Goal: Task Accomplishment & Management: Manage account settings

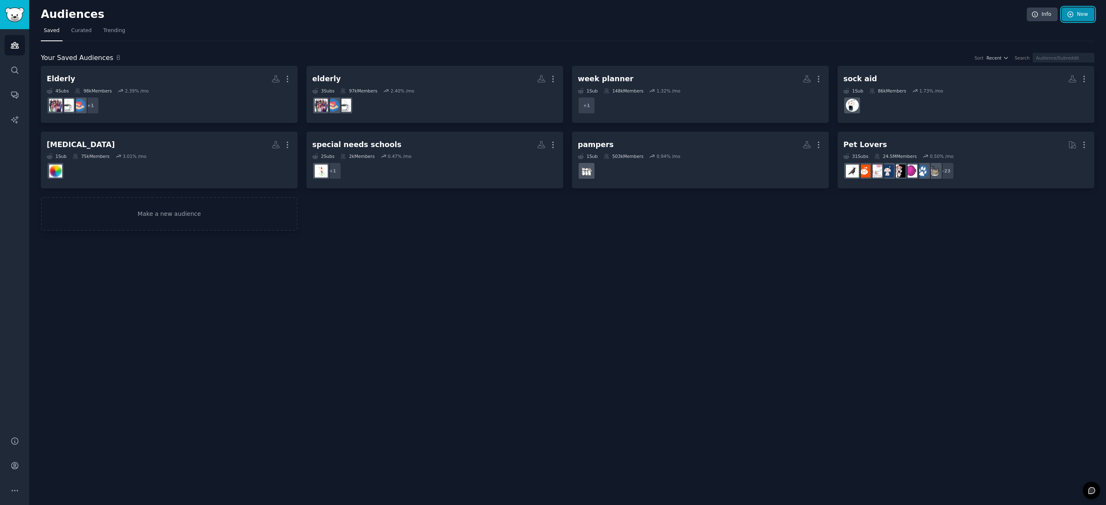
click at [1088, 16] on link "New" at bounding box center [1078, 15] width 33 height 14
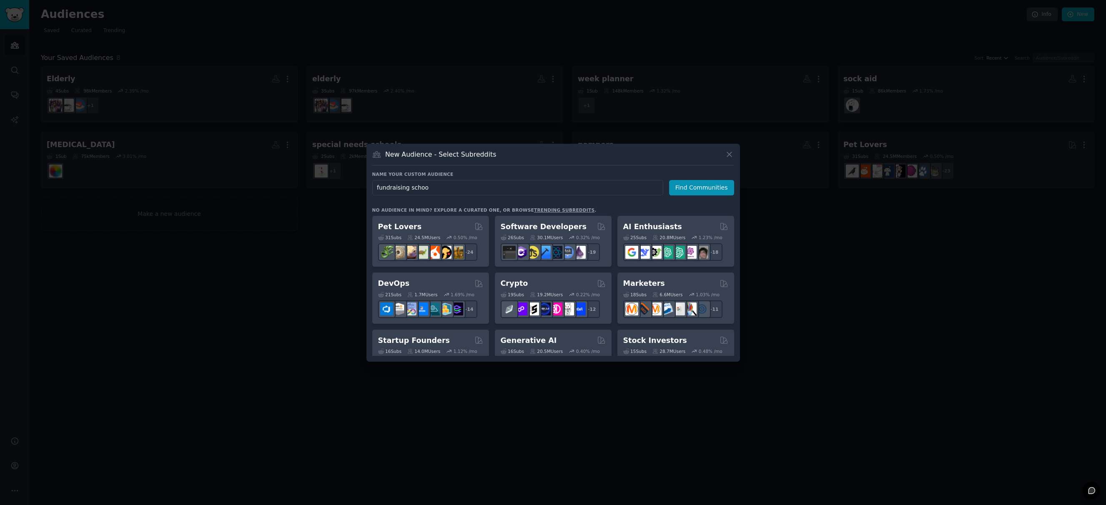
type input "fundraising school"
click button "Find Communities" at bounding box center [701, 187] width 65 height 15
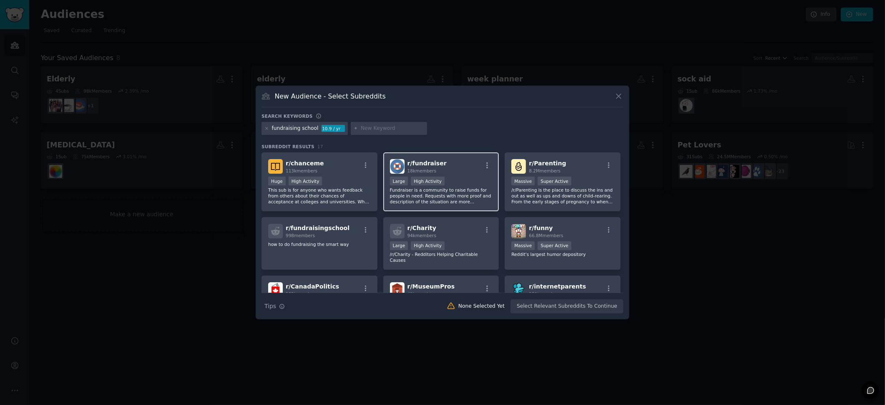
scroll to position [4, 0]
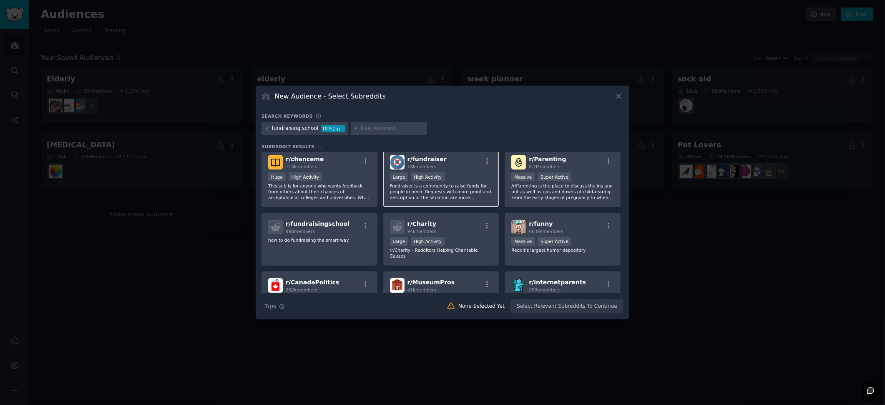
click at [445, 189] on p "Fundraiser is a community to raise funds for people in need. Requests with more…" at bounding box center [441, 192] width 103 height 18
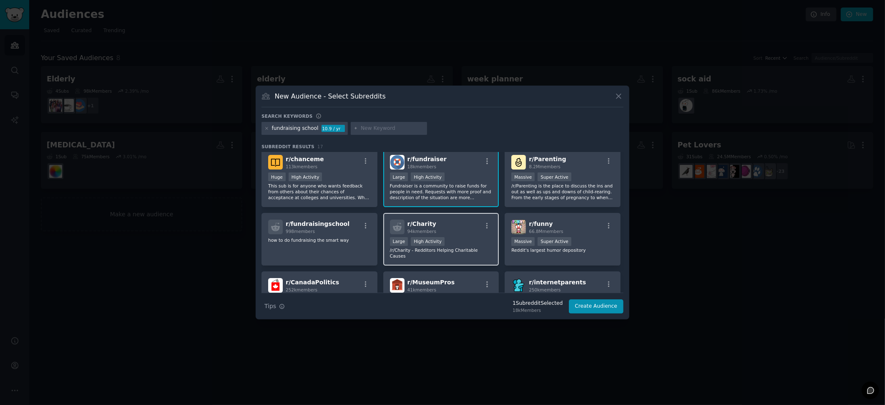
click at [433, 249] on p "/r/Charity - Redditors Helping Charitable Causes" at bounding box center [441, 253] width 103 height 12
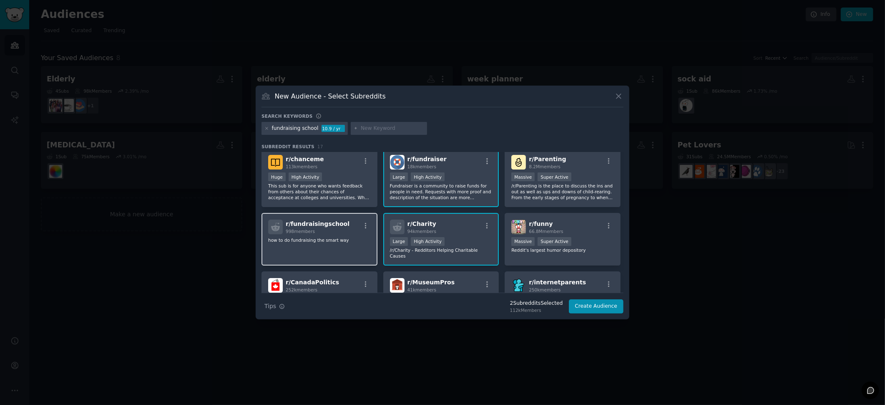
click at [325, 240] on p "how to do fundraising the smart way" at bounding box center [319, 240] width 103 height 6
click at [585, 307] on button "Create Audience" at bounding box center [596, 306] width 55 height 14
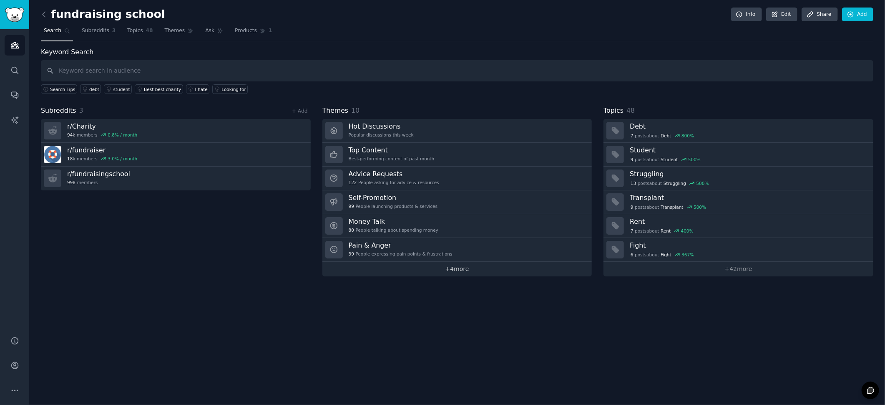
click at [447, 268] on link "+ 4 more" at bounding box center [457, 268] width 270 height 15
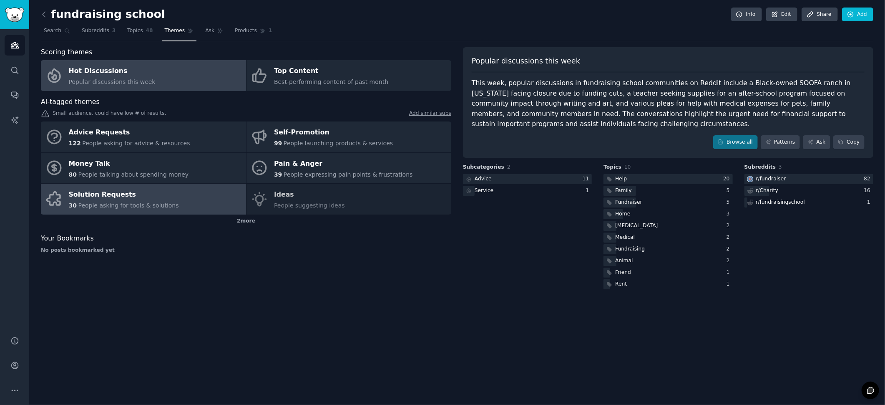
click at [118, 202] on span "People asking for tools & solutions" at bounding box center [128, 205] width 101 height 7
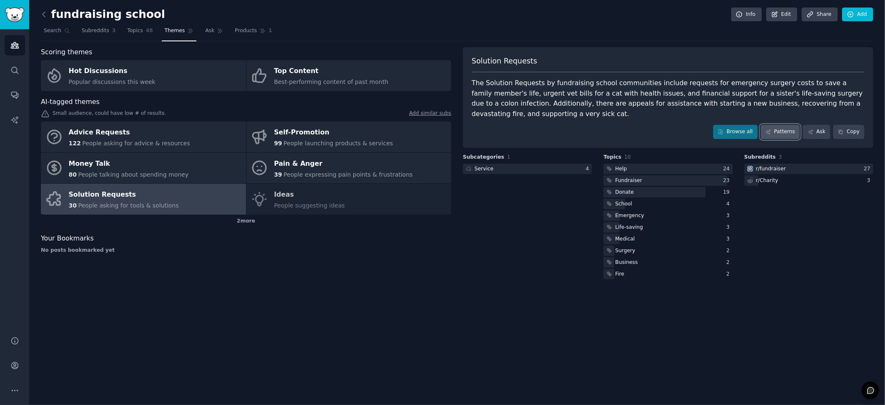
click at [778, 134] on link "Patterns" at bounding box center [780, 132] width 39 height 14
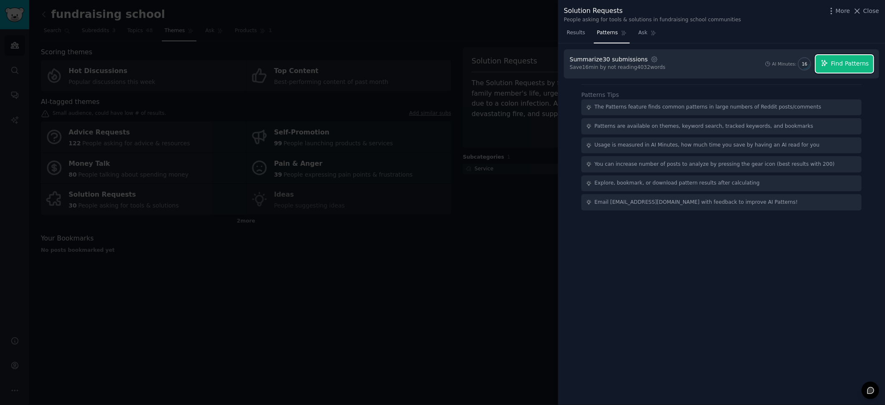
click at [852, 64] on span "Find Patterns" at bounding box center [850, 63] width 38 height 9
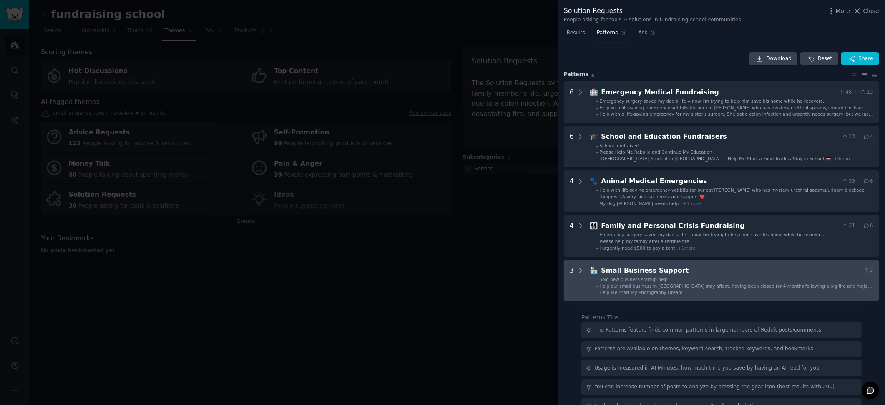
click at [653, 271] on div "Small Business Support" at bounding box center [730, 270] width 259 height 10
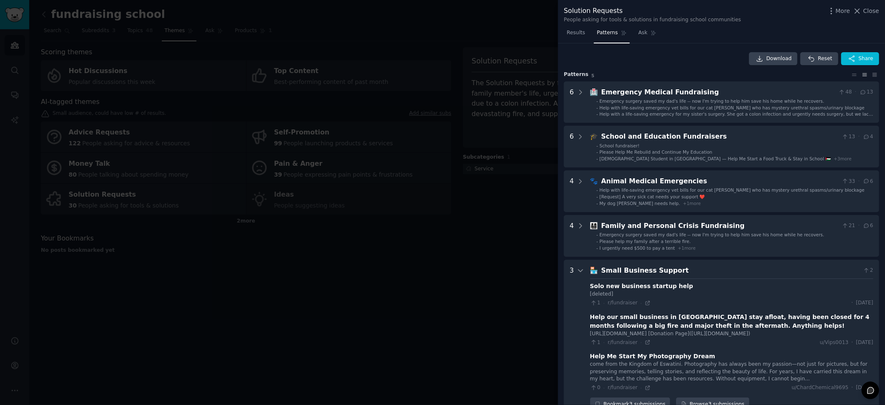
click at [107, 29] on div at bounding box center [442, 202] width 885 height 405
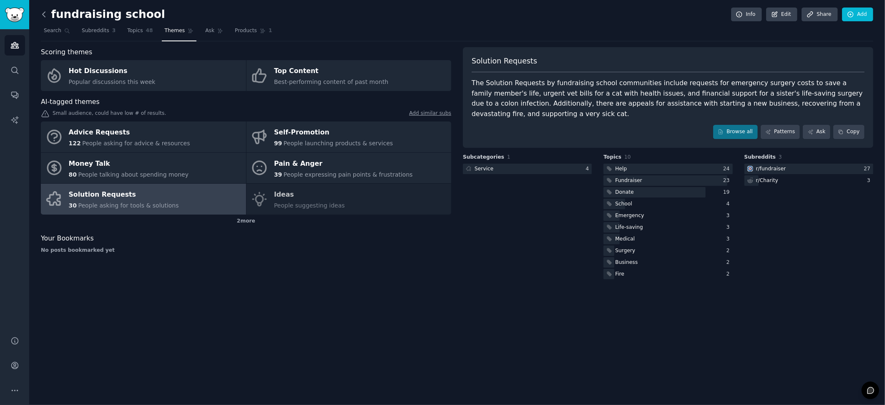
click at [45, 16] on icon at bounding box center [44, 14] width 3 height 5
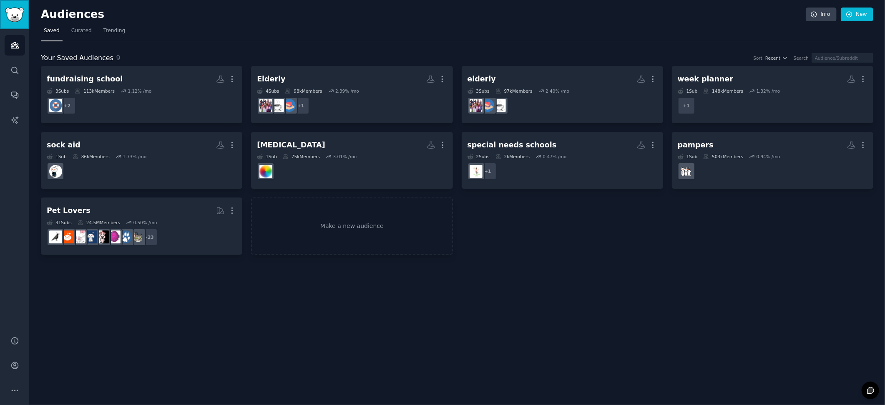
click at [22, 19] on img "Sidebar" at bounding box center [14, 15] width 19 height 15
click at [23, 25] on link "Sidebar" at bounding box center [14, 14] width 29 height 29
click at [80, 33] on span "Curated" at bounding box center [81, 31] width 20 height 8
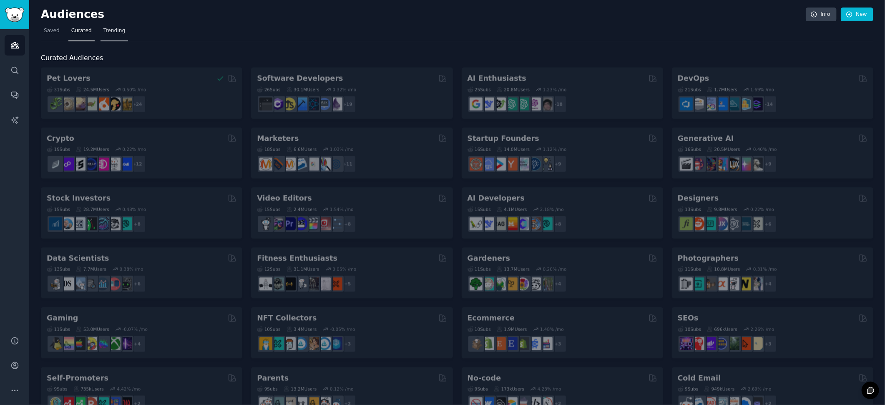
click at [112, 31] on span "Trending" at bounding box center [114, 31] width 22 height 8
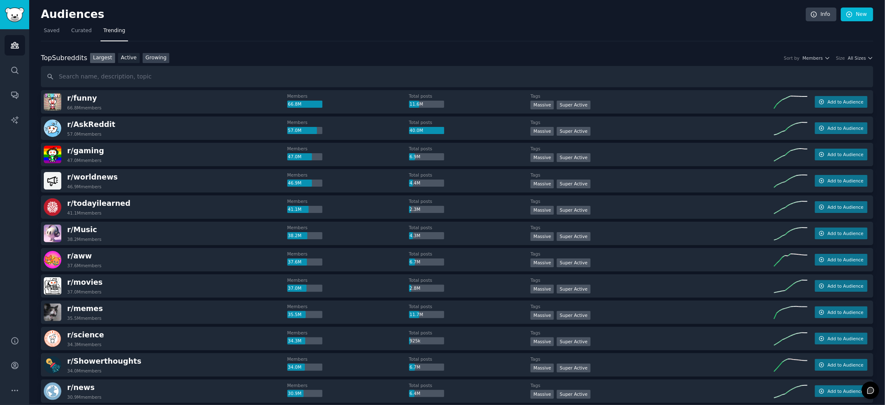
click at [153, 60] on link "Growing" at bounding box center [156, 58] width 27 height 10
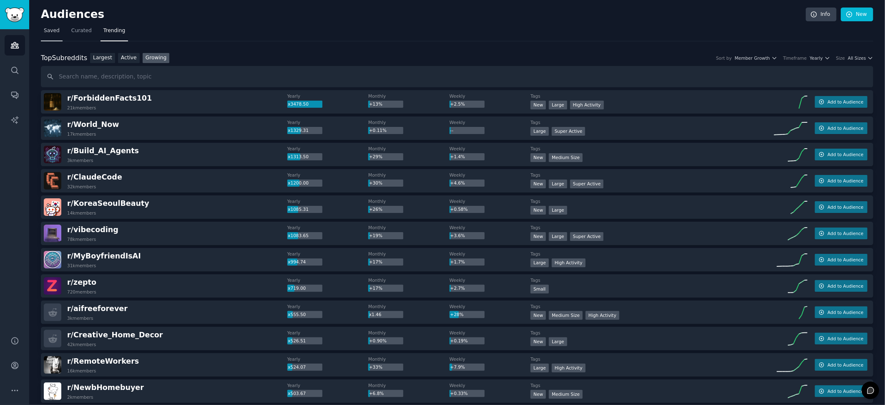
click at [55, 34] on span "Saved" at bounding box center [52, 31] width 16 height 8
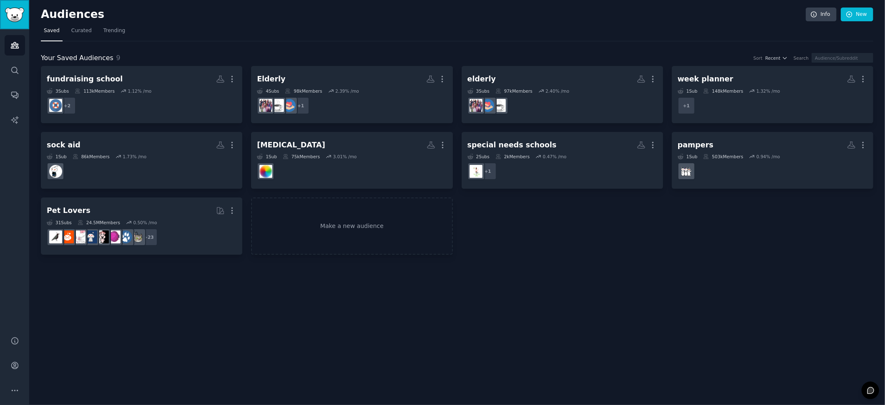
click at [15, 19] on img "Sidebar" at bounding box center [14, 15] width 19 height 15
click at [14, 69] on icon "Sidebar" at bounding box center [14, 70] width 9 height 9
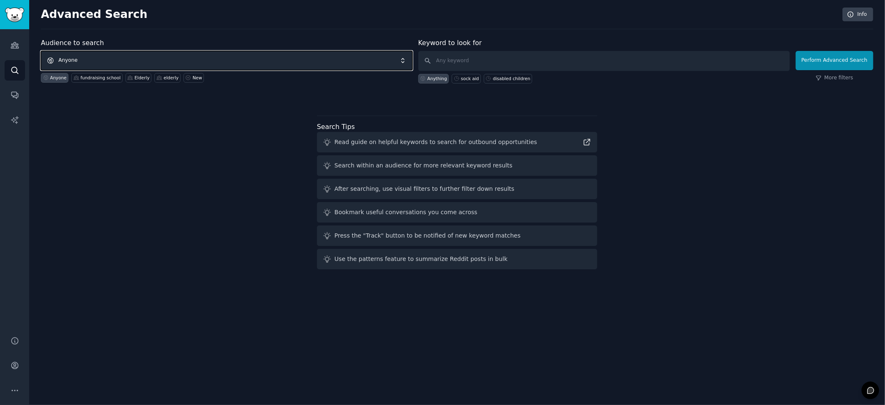
click at [67, 60] on span "Anyone" at bounding box center [227, 60] width 372 height 19
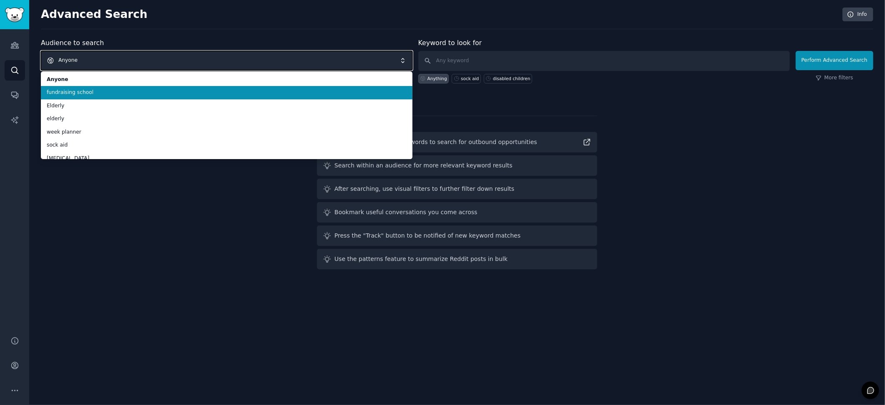
click at [67, 60] on span "Anyone" at bounding box center [227, 60] width 372 height 19
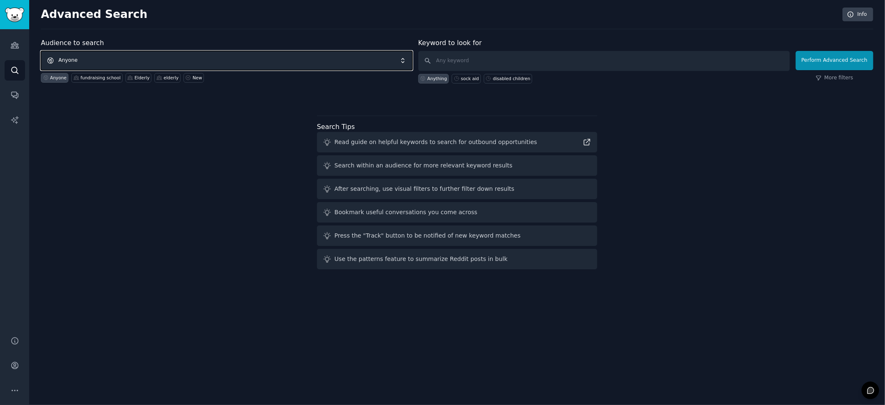
click at [94, 66] on span "Anyone" at bounding box center [227, 60] width 372 height 19
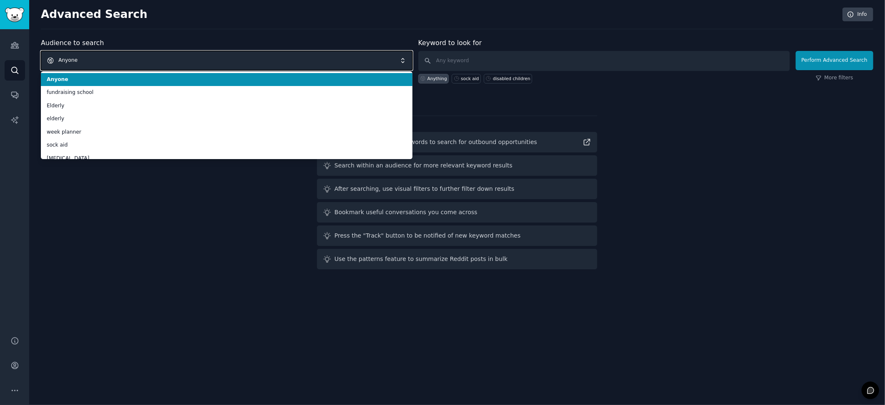
click at [98, 62] on span "Anyone" at bounding box center [227, 60] width 372 height 19
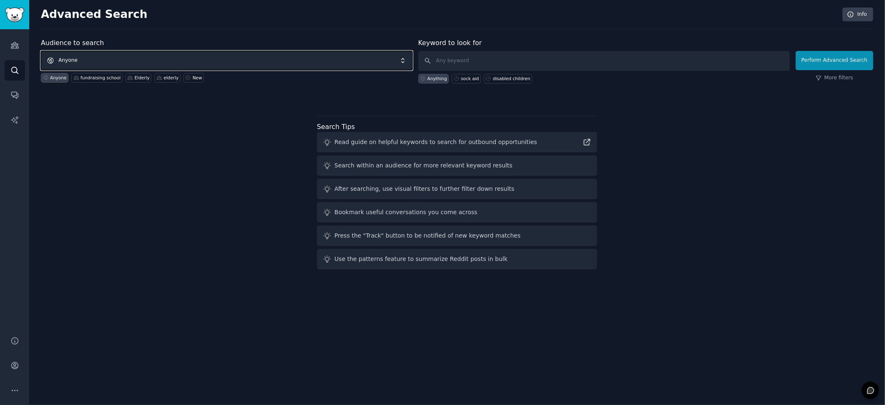
click at [98, 62] on span "Anyone" at bounding box center [227, 60] width 372 height 19
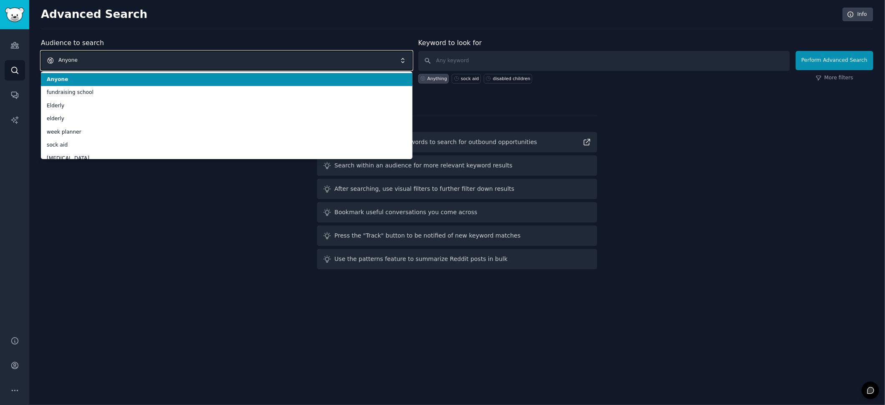
click at [98, 62] on span "Anyone" at bounding box center [227, 60] width 372 height 19
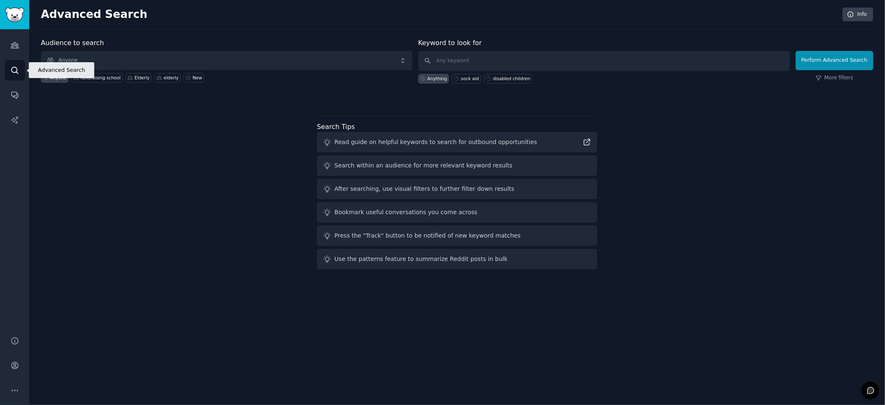
click at [18, 68] on icon "Sidebar" at bounding box center [14, 70] width 9 height 9
click at [463, 58] on input "text" at bounding box center [604, 61] width 372 height 20
type input "nonprofit fundraising"
click button "Perform Advanced Search" at bounding box center [835, 60] width 78 height 19
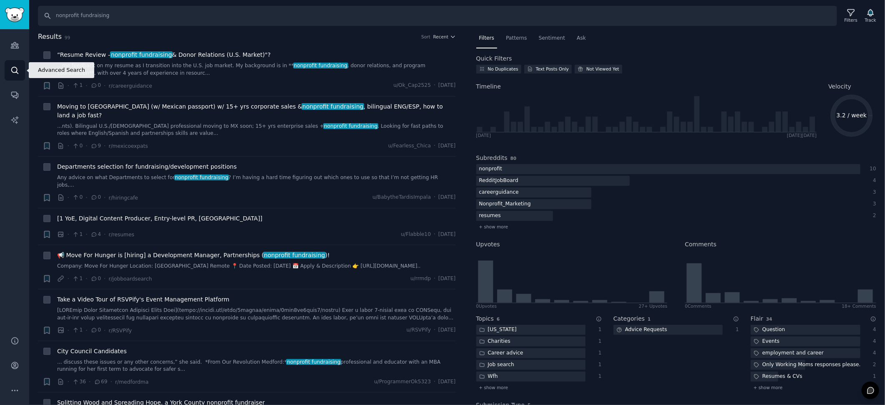
click at [20, 71] on link "Search" at bounding box center [15, 70] width 20 height 20
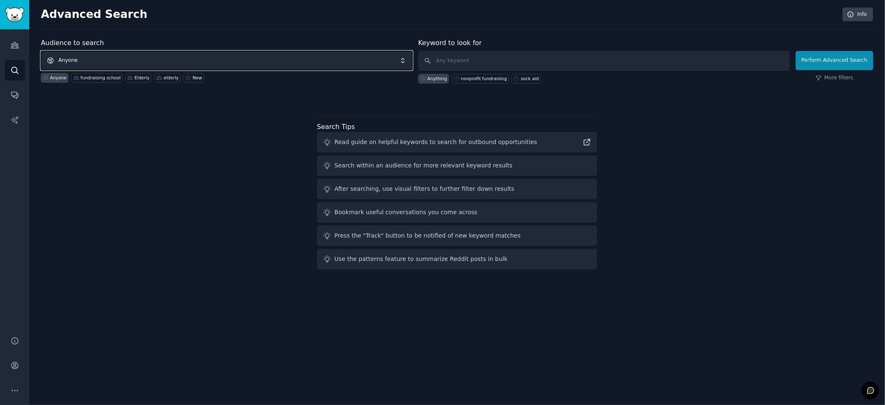
click at [128, 58] on span "Anyone" at bounding box center [227, 60] width 372 height 19
click at [129, 60] on span "Anyone" at bounding box center [227, 60] width 372 height 19
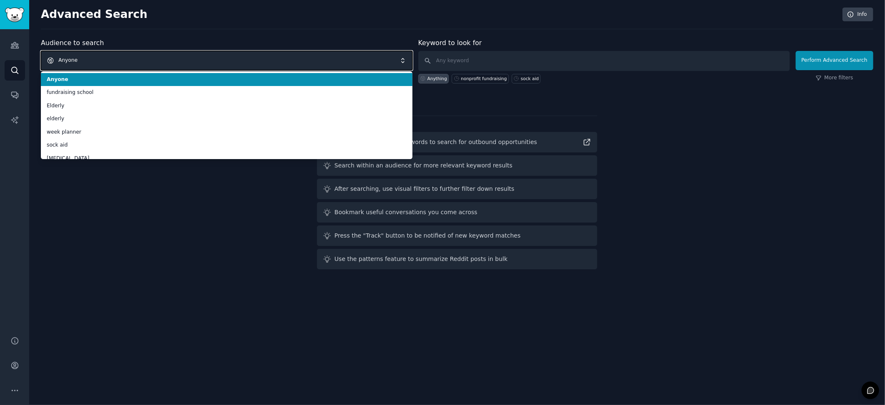
click at [129, 60] on span "Anyone" at bounding box center [227, 60] width 372 height 19
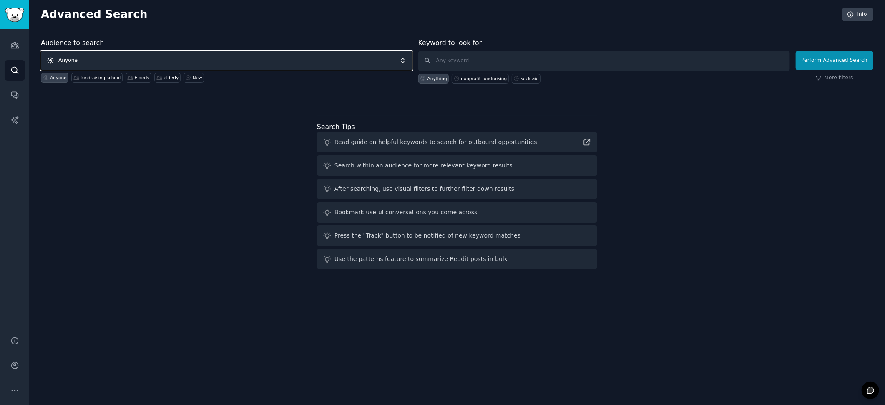
click at [129, 60] on span "Anyone" at bounding box center [227, 60] width 372 height 19
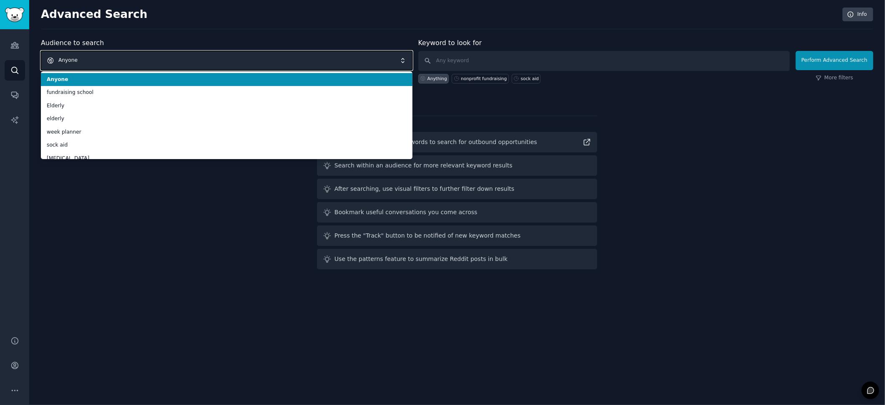
click at [129, 60] on span "Anyone" at bounding box center [227, 60] width 372 height 19
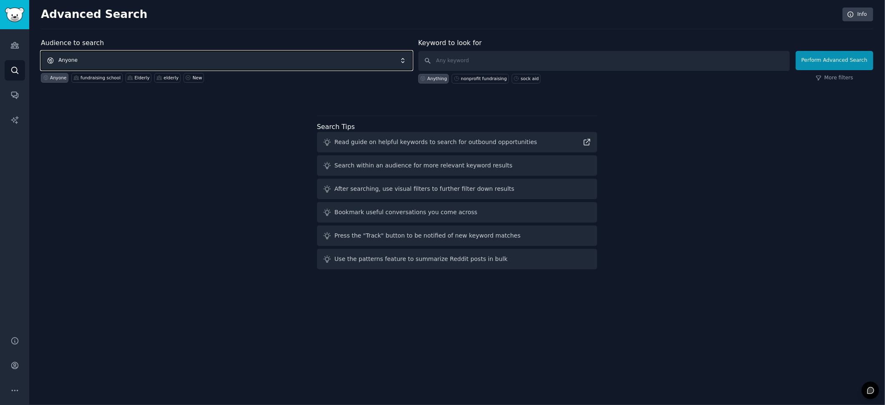
click at [91, 52] on span "Anyone" at bounding box center [227, 60] width 372 height 19
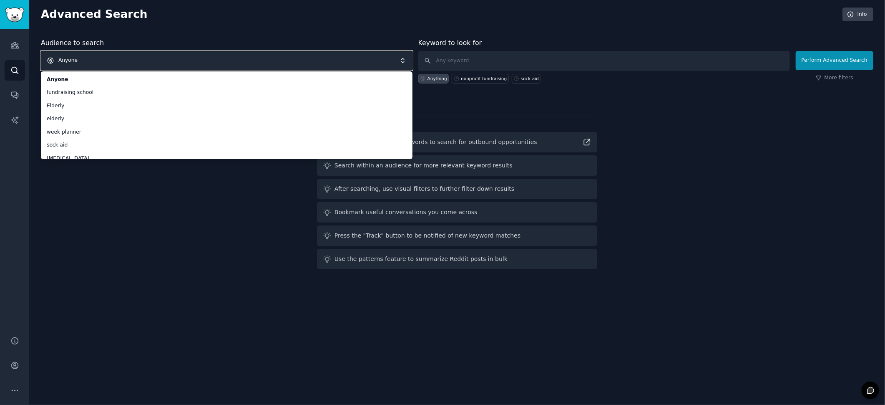
click at [70, 60] on span "Anyone" at bounding box center [227, 60] width 372 height 19
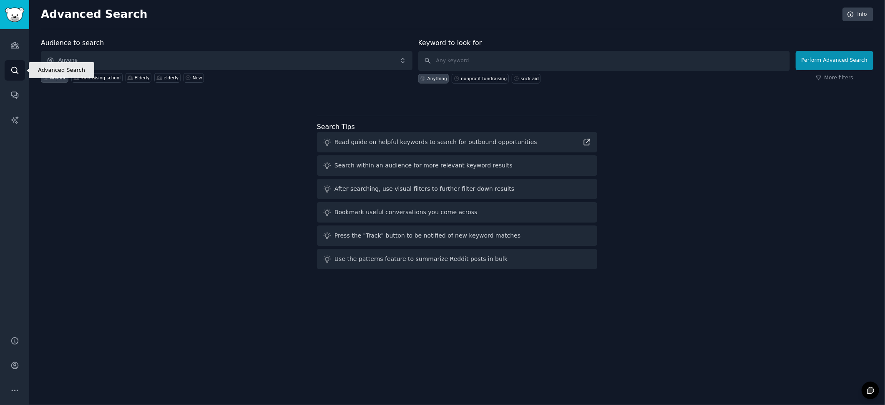
click at [13, 62] on link "Search" at bounding box center [15, 70] width 20 height 20
click at [13, 67] on icon "Sidebar" at bounding box center [14, 70] width 7 height 7
click at [17, 46] on icon "Sidebar" at bounding box center [15, 46] width 8 height 6
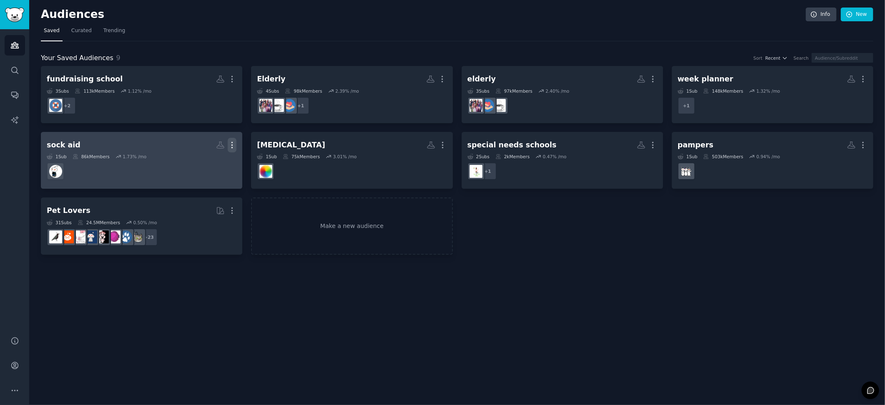
click at [234, 145] on icon "button" at bounding box center [232, 145] width 9 height 9
click at [202, 167] on div "Delete" at bounding box center [204, 162] width 40 height 18
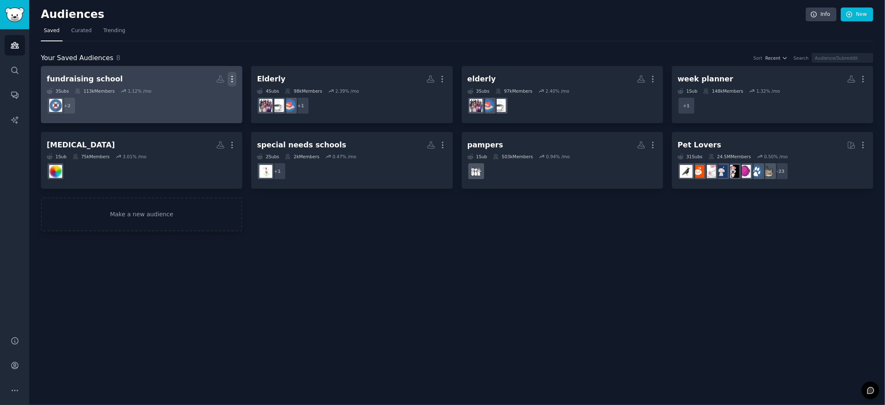
click at [236, 79] on icon "button" at bounding box center [232, 79] width 9 height 9
click at [213, 97] on p "Delete" at bounding box center [209, 96] width 19 height 9
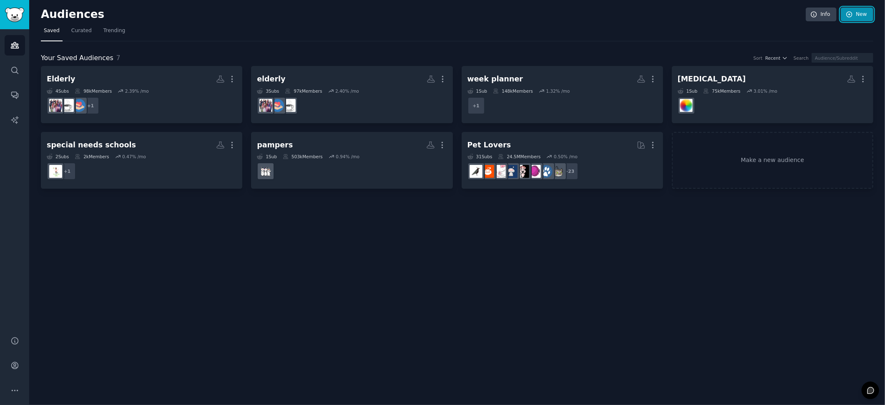
click at [854, 12] on link "New" at bounding box center [857, 15] width 33 height 14
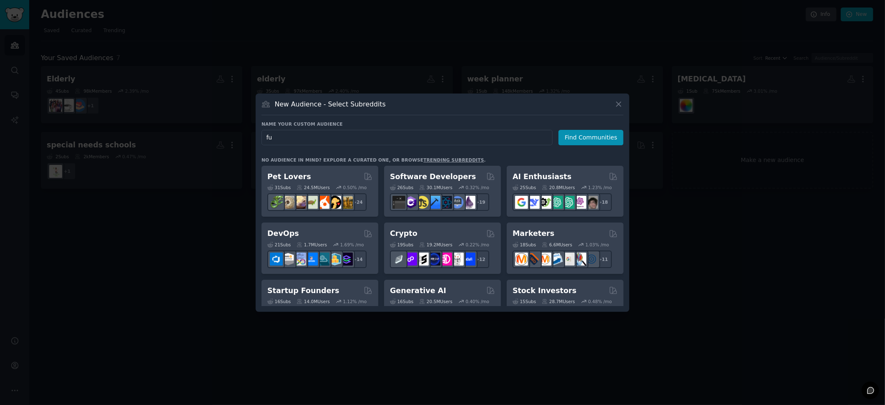
type input "f"
type input "nonprofit fundraising"
click at [607, 135] on button "Find Communities" at bounding box center [590, 137] width 65 height 15
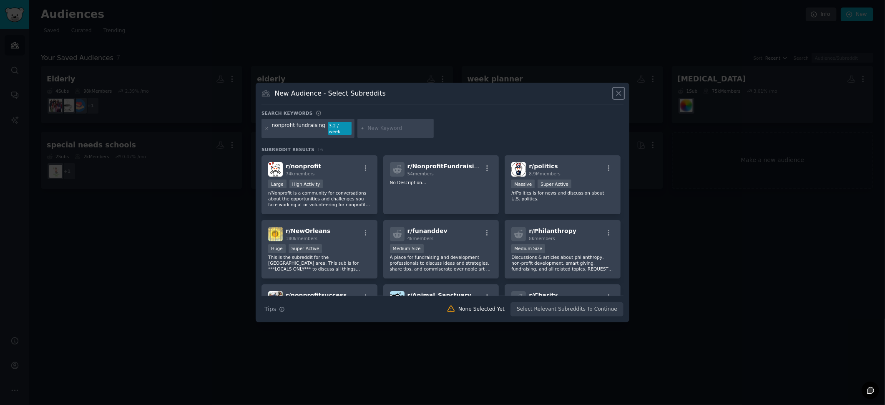
click at [618, 96] on icon at bounding box center [618, 93] width 5 height 5
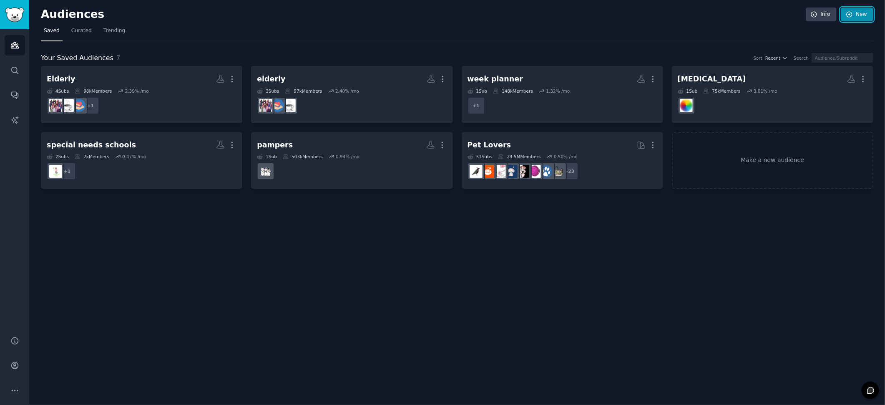
click at [862, 17] on link "New" at bounding box center [857, 15] width 33 height 14
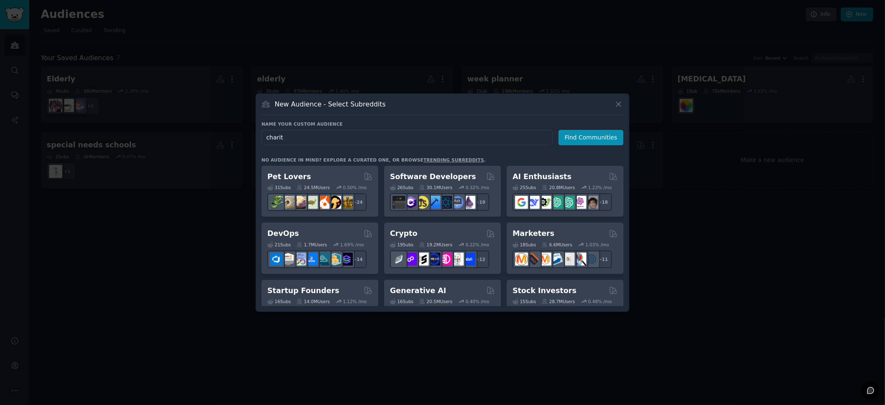
type input "charity"
click button "Find Communities" at bounding box center [590, 137] width 65 height 15
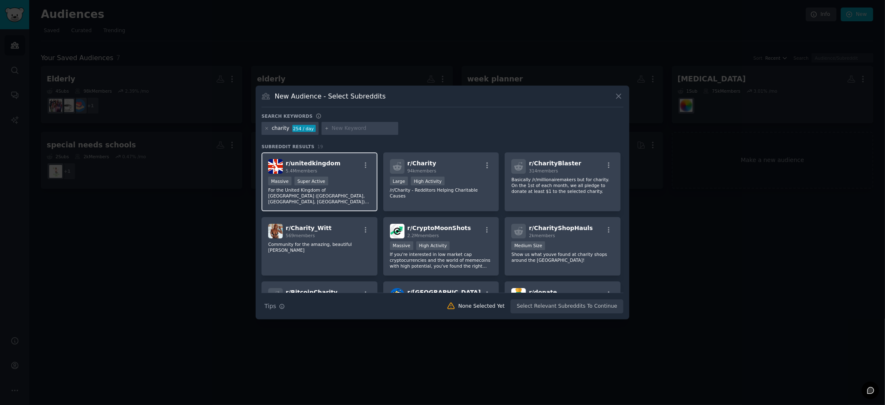
click at [322, 197] on p "For the United Kingdom of [GEOGRAPHIC_DATA] ([GEOGRAPHIC_DATA], [GEOGRAPHIC_DAT…" at bounding box center [319, 196] width 103 height 18
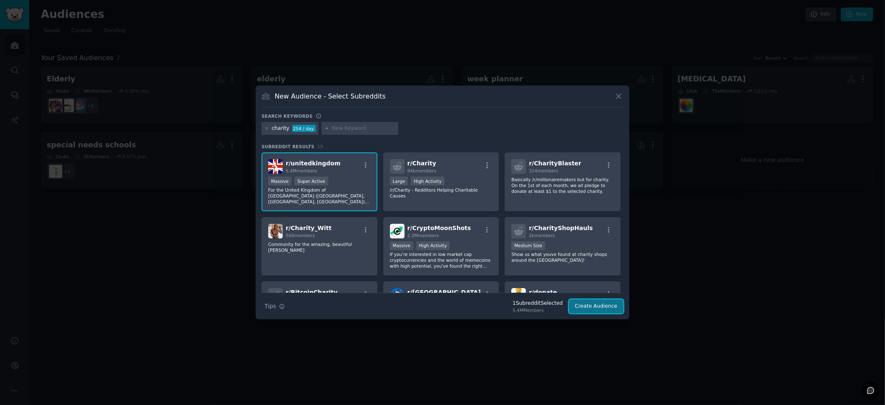
click at [587, 309] on button "Create Audience" at bounding box center [596, 306] width 55 height 14
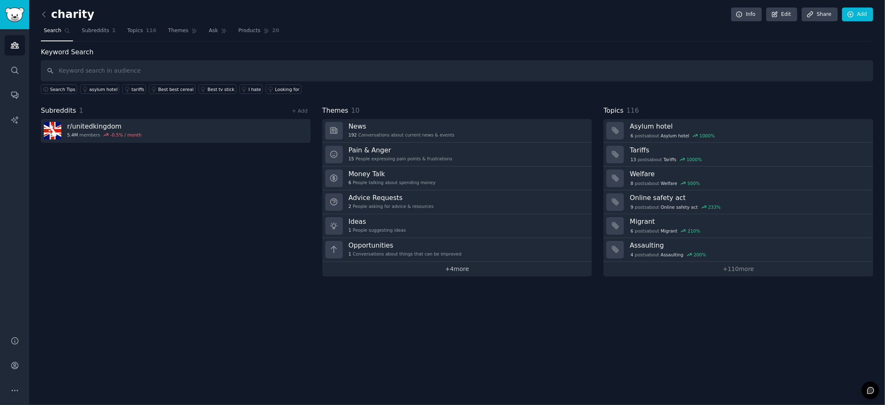
click at [424, 271] on link "+ 4 more" at bounding box center [457, 268] width 270 height 15
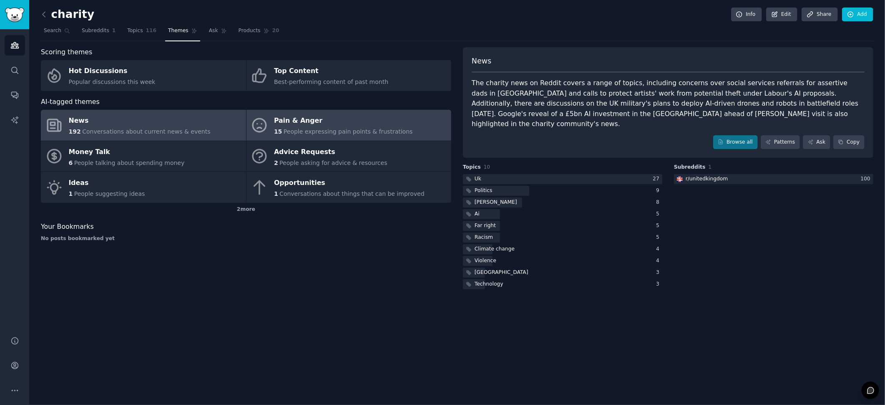
click at [345, 121] on div "Pain & Anger" at bounding box center [343, 120] width 139 height 13
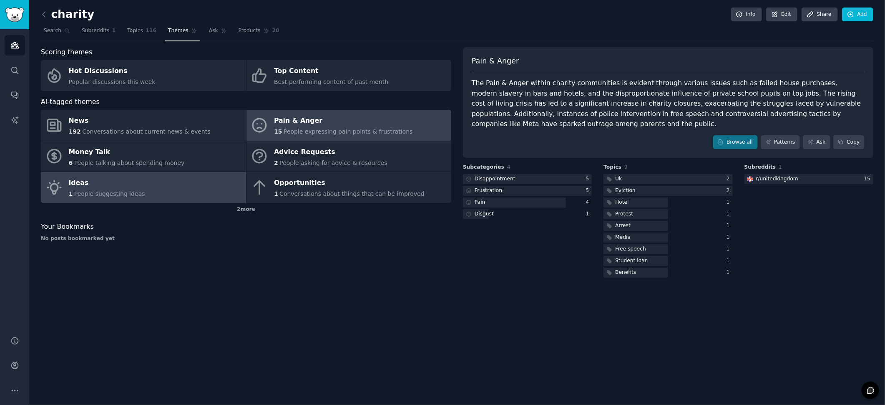
click at [121, 196] on span "People suggesting ideas" at bounding box center [109, 193] width 71 height 7
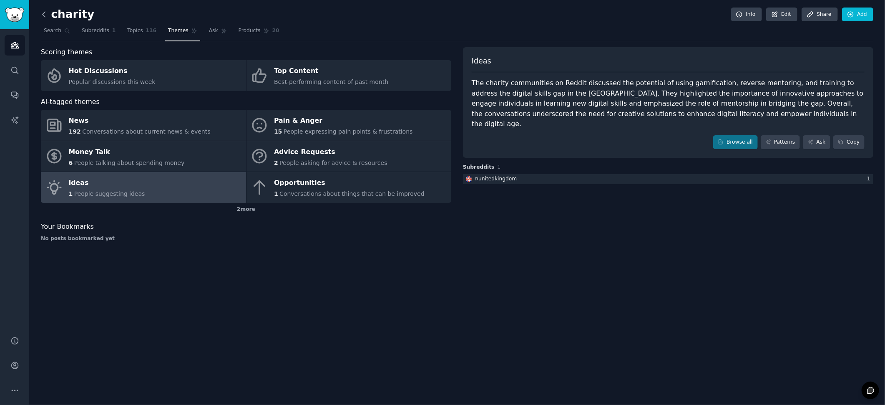
click at [42, 18] on icon at bounding box center [44, 14] width 9 height 9
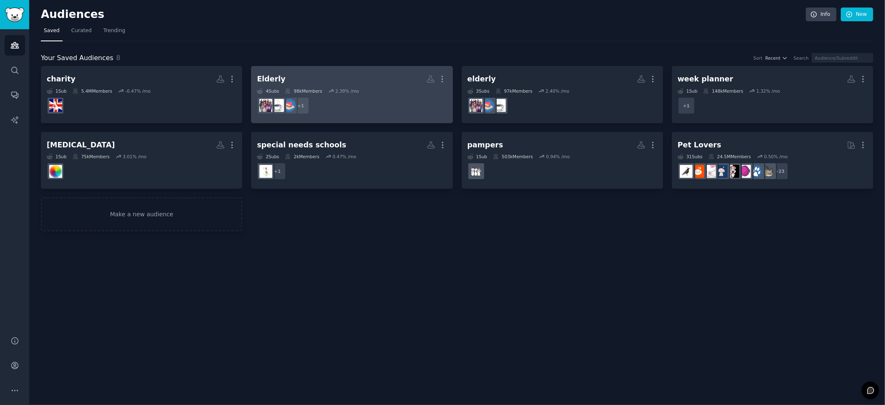
click at [339, 105] on dd "+ 1" at bounding box center [352, 105] width 190 height 23
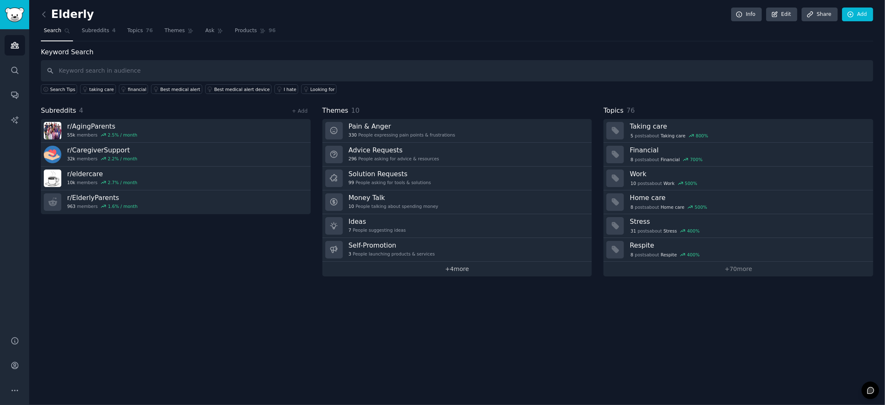
click at [455, 269] on link "+ 4 more" at bounding box center [457, 268] width 270 height 15
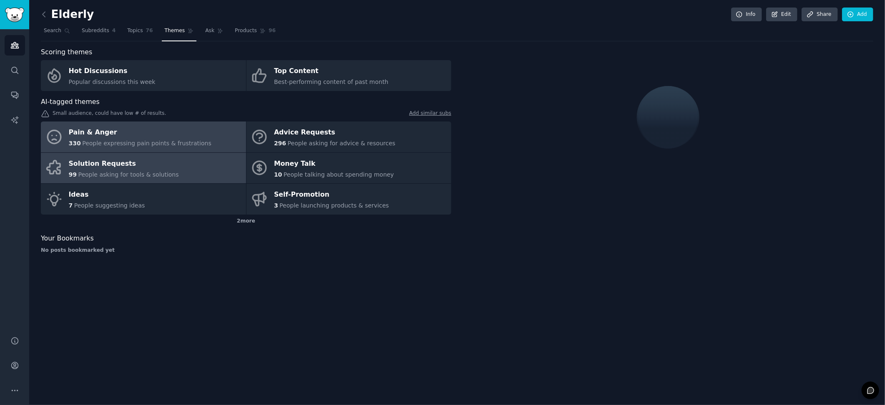
click at [116, 166] on div "Solution Requests" at bounding box center [124, 163] width 110 height 13
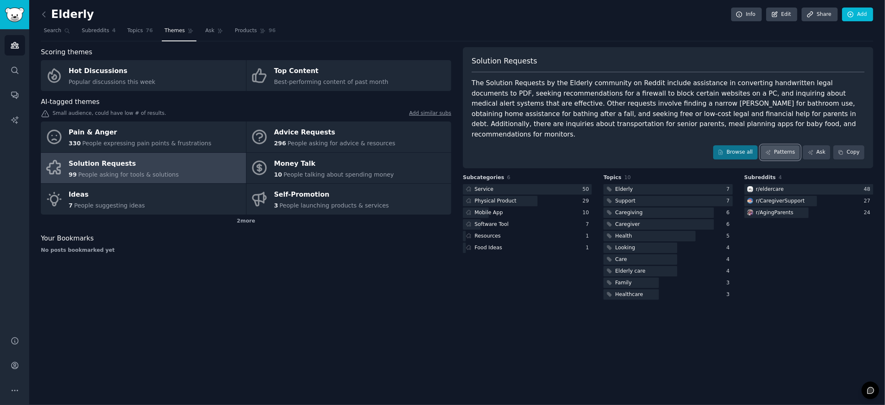
click at [791, 145] on link "Patterns" at bounding box center [780, 152] width 39 height 14
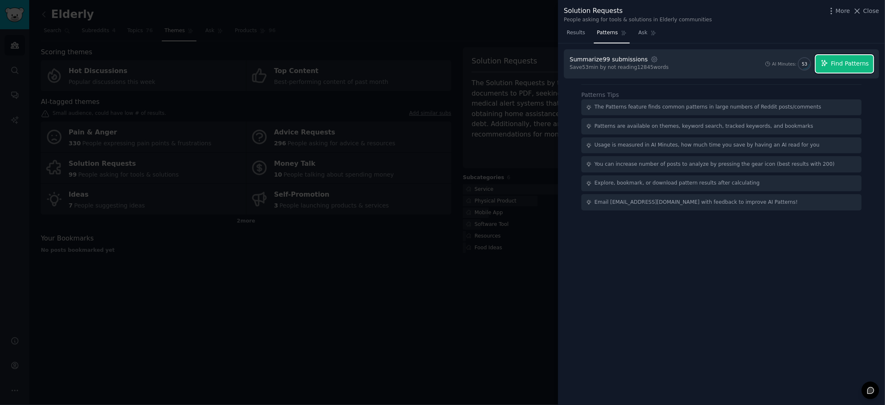
click at [844, 65] on span "Find Patterns" at bounding box center [850, 63] width 38 height 9
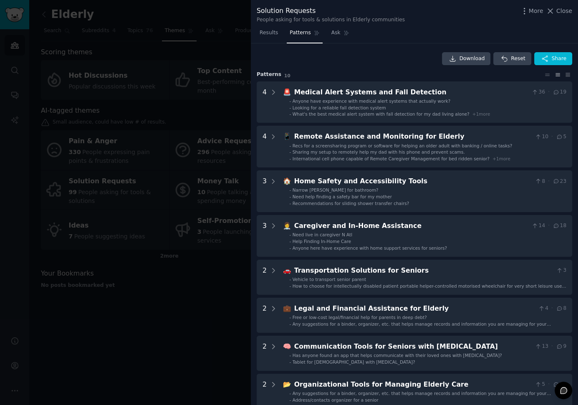
click at [170, 306] on div at bounding box center [289, 202] width 578 height 405
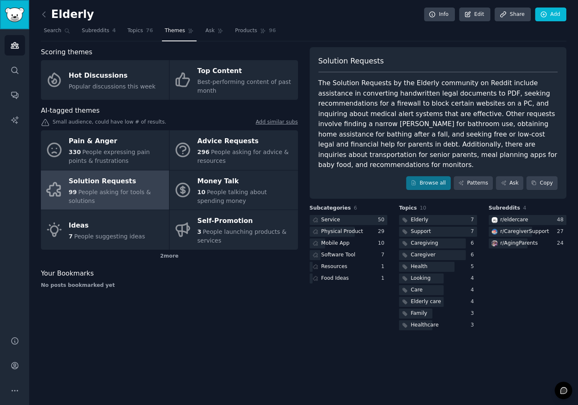
click at [19, 16] on img "Sidebar" at bounding box center [14, 15] width 19 height 15
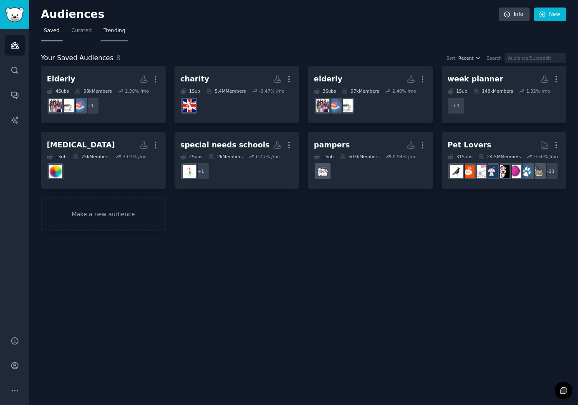
click at [108, 30] on span "Trending" at bounding box center [114, 31] width 22 height 8
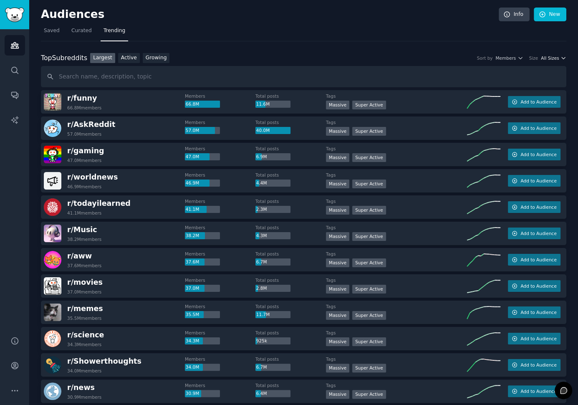
click at [556, 58] on span "All Sizes" at bounding box center [549, 58] width 18 height 6
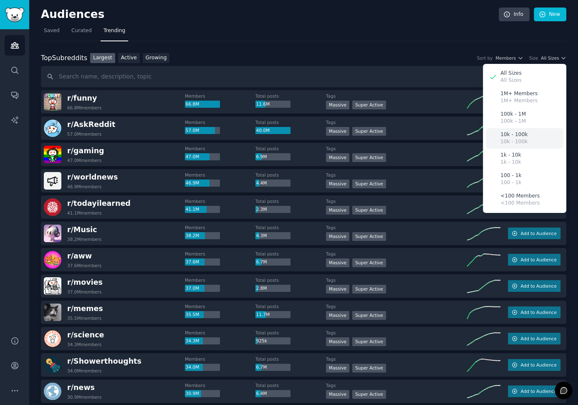
click at [510, 136] on p "10k - 100k" at bounding box center [513, 135] width 27 height 8
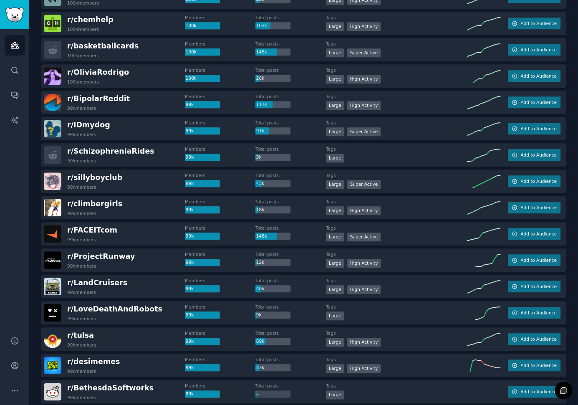
scroll to position [701, 0]
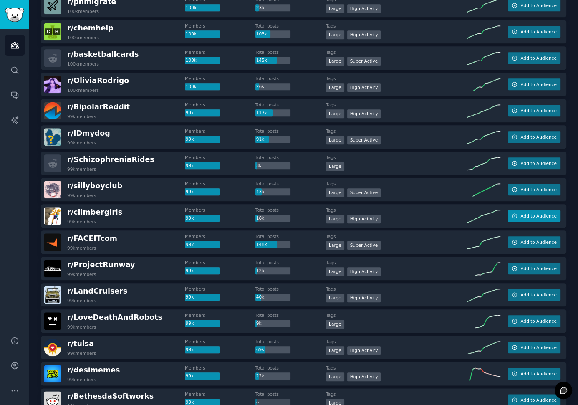
click at [529, 215] on span "Add to Audience" at bounding box center [538, 216] width 36 height 6
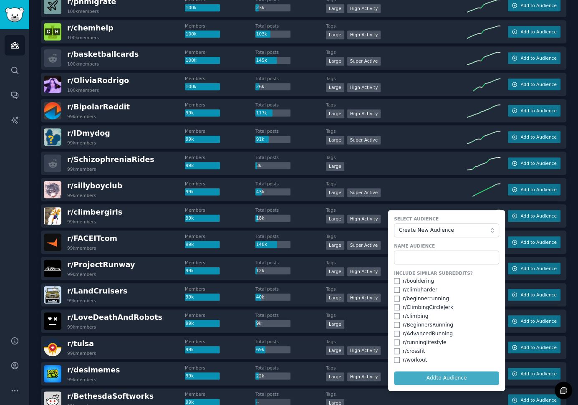
click at [397, 282] on div "r/ bouldering" at bounding box center [446, 281] width 105 height 8
click at [395, 279] on input "checkbox" at bounding box center [397, 281] width 6 height 6
checkbox input "true"
click at [395, 288] on input "checkbox" at bounding box center [397, 290] width 6 height 6
checkbox input "true"
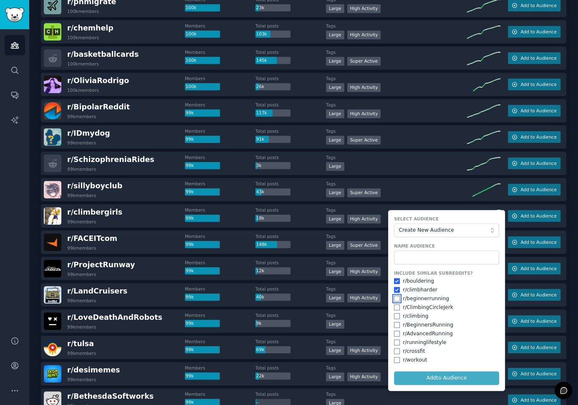
click at [395, 297] on input "checkbox" at bounding box center [397, 298] width 6 height 6
checkbox input "true"
click at [16, 188] on div "Audiences Search Conversations AI Reports" at bounding box center [14, 177] width 29 height 297
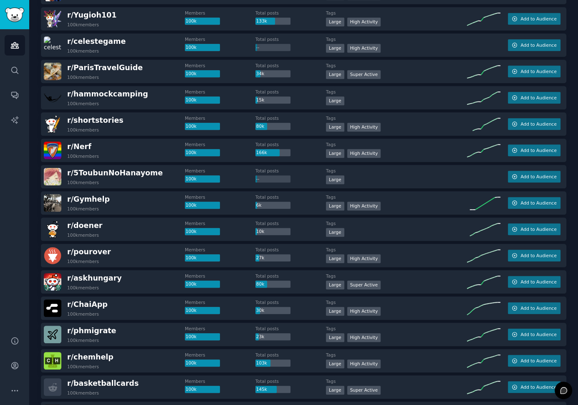
scroll to position [367, 0]
